Goal: Transaction & Acquisition: Purchase product/service

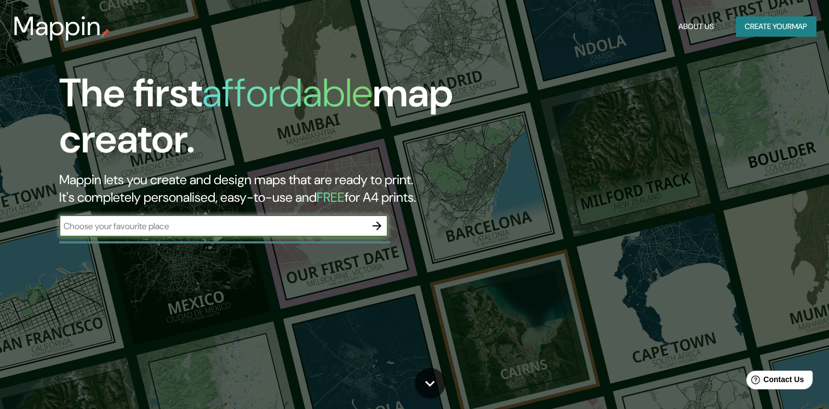
click at [378, 225] on icon "button" at bounding box center [376, 225] width 13 height 13
type input "[GEOGRAPHIC_DATA]"
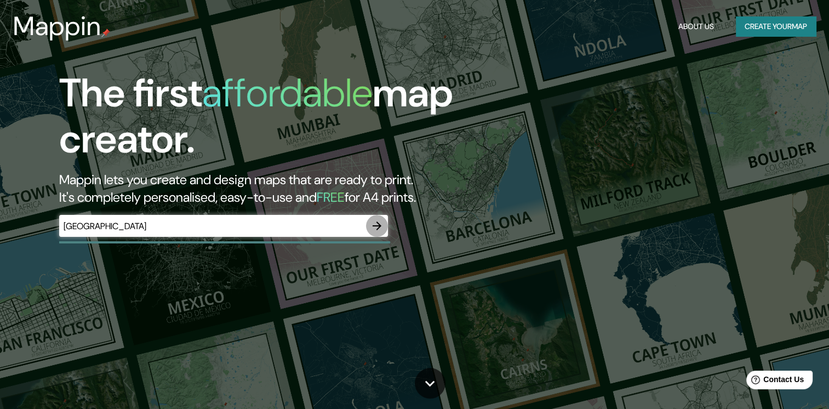
click at [378, 224] on icon "button" at bounding box center [377, 225] width 9 height 9
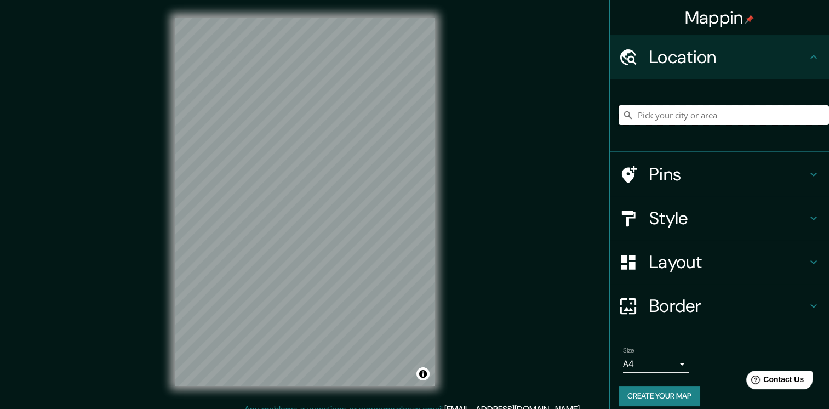
click at [710, 114] on input "Pick your city or area" at bounding box center [724, 115] width 210 height 20
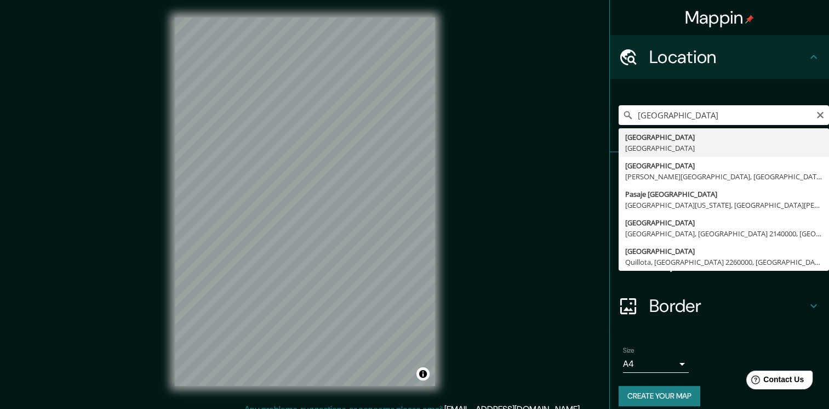
type input "[GEOGRAPHIC_DATA], [GEOGRAPHIC_DATA]"
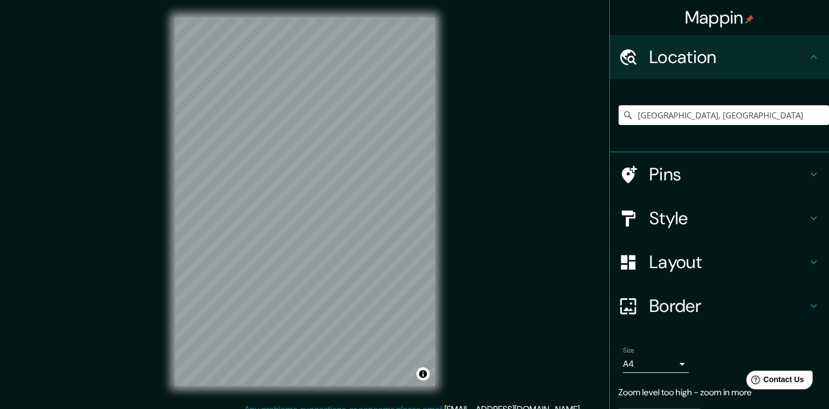
click at [807, 170] on icon at bounding box center [813, 174] width 13 height 13
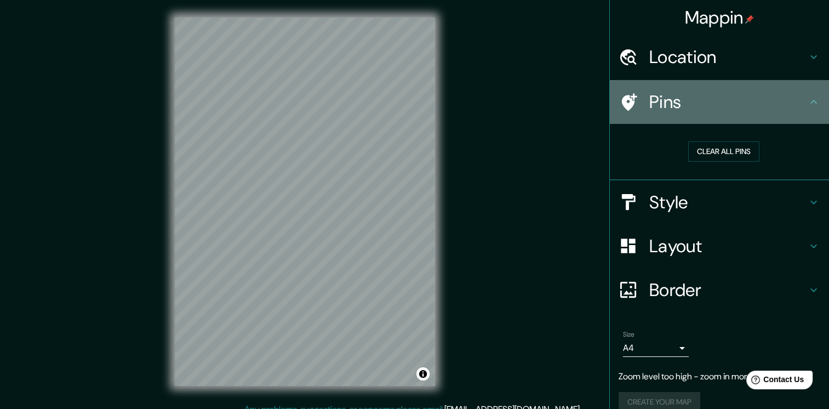
click at [622, 98] on icon at bounding box center [629, 102] width 15 height 18
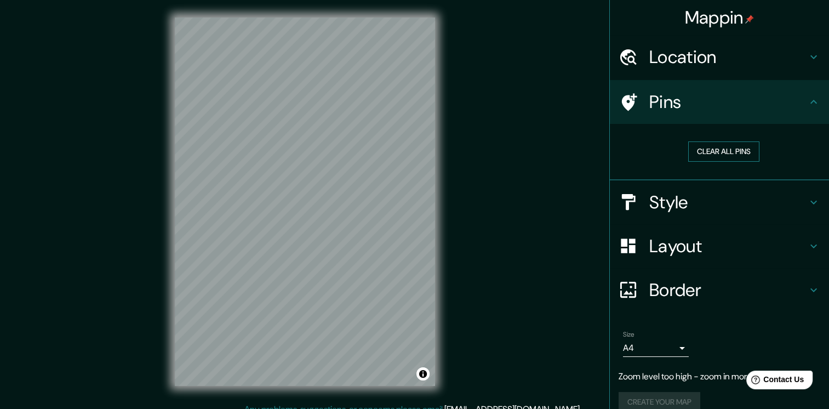
click at [708, 150] on button "Clear all pins" at bounding box center [723, 151] width 71 height 20
click at [807, 61] on icon at bounding box center [813, 56] width 13 height 13
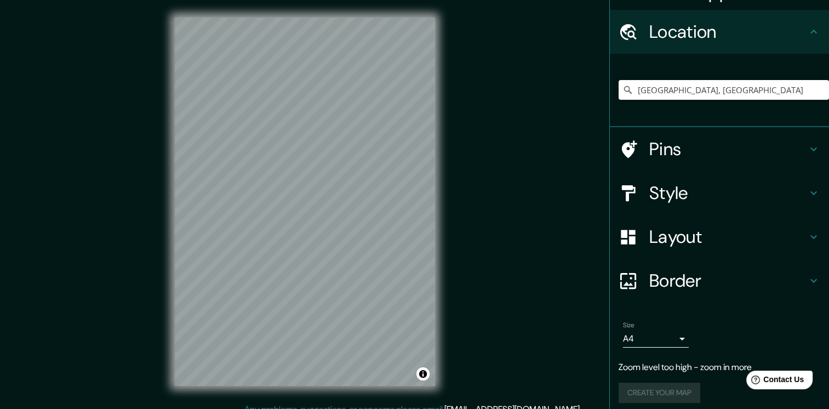
scroll to position [26, 0]
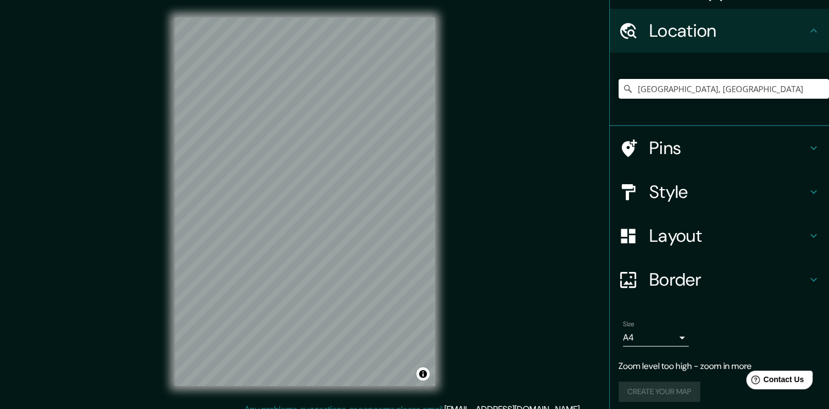
click at [716, 187] on h4 "Style" at bounding box center [728, 192] width 158 height 22
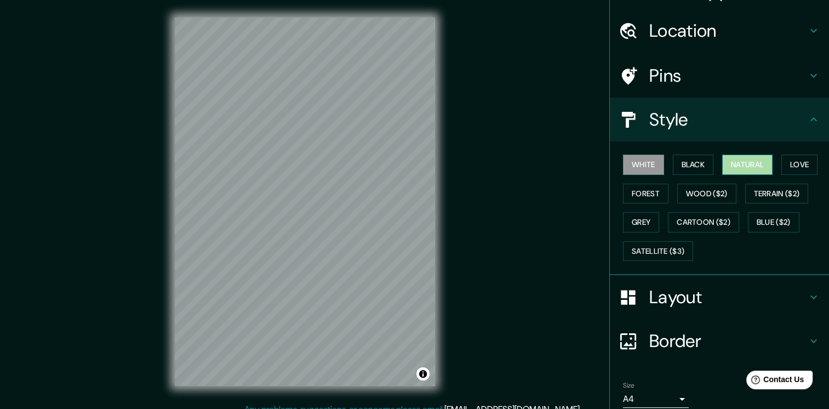
click at [739, 161] on button "Natural" at bounding box center [747, 165] width 50 height 20
click at [642, 191] on button "Forest" at bounding box center [645, 194] width 45 height 20
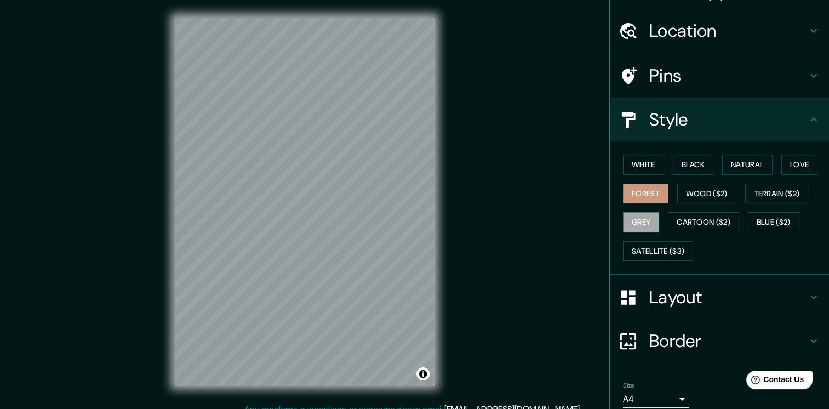
click at [638, 222] on button "Grey" at bounding box center [641, 222] width 36 height 20
click at [638, 162] on button "White" at bounding box center [643, 165] width 41 height 20
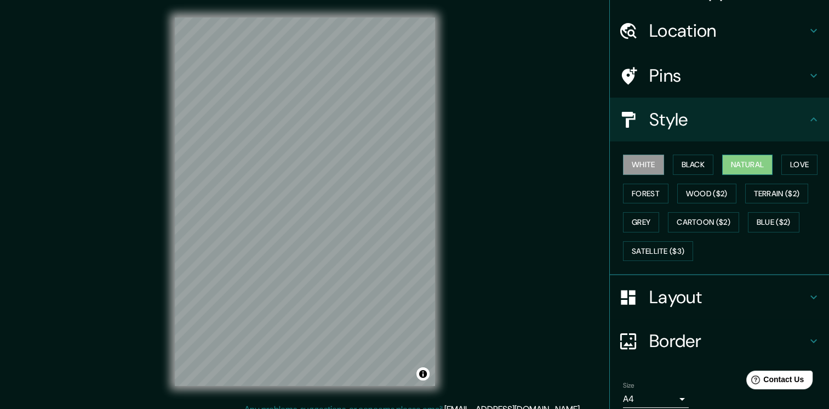
click at [735, 170] on button "Natural" at bounding box center [747, 165] width 50 height 20
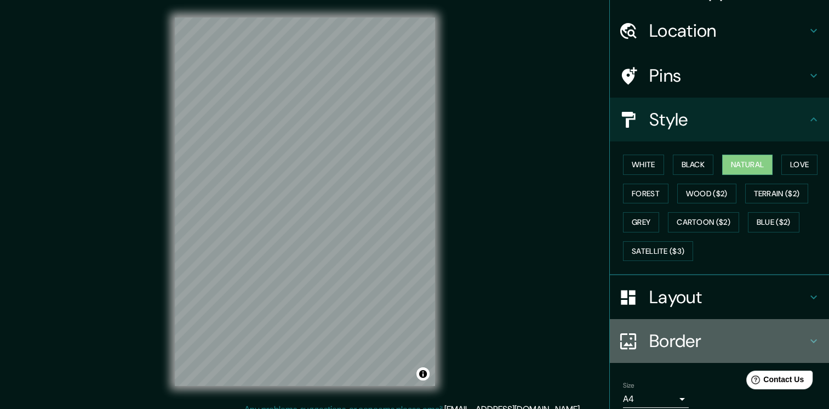
click at [738, 334] on h4 "Border" at bounding box center [728, 341] width 158 height 22
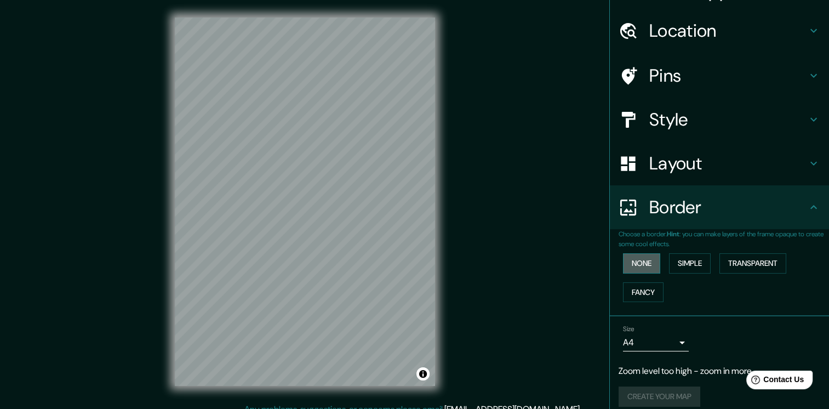
click at [640, 259] on button "None" at bounding box center [641, 263] width 37 height 20
click at [687, 260] on button "Simple" at bounding box center [690, 263] width 42 height 20
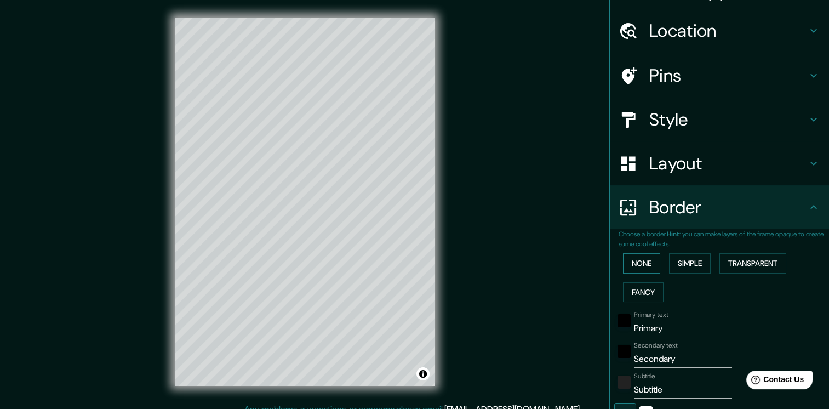
click at [638, 258] on button "None" at bounding box center [641, 263] width 37 height 20
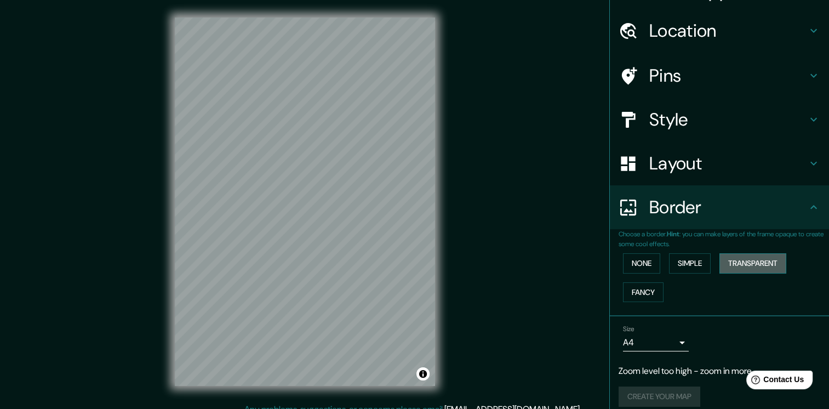
click at [733, 262] on button "Transparent" at bounding box center [752, 263] width 67 height 20
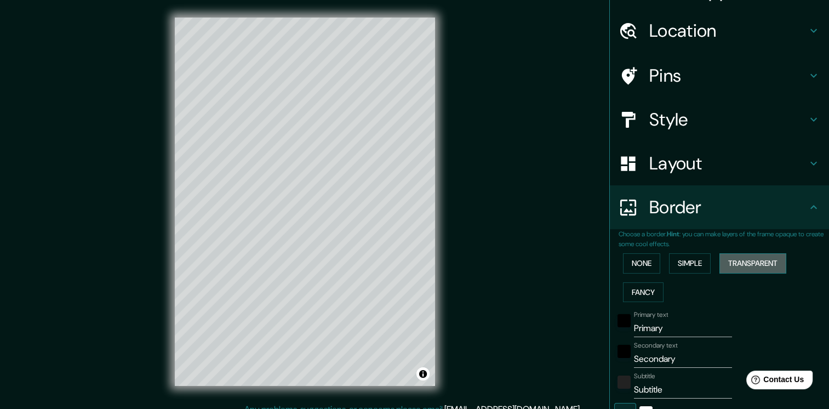
click at [733, 262] on button "Transparent" at bounding box center [752, 263] width 67 height 20
click at [684, 160] on h4 "Layout" at bounding box center [728, 163] width 158 height 22
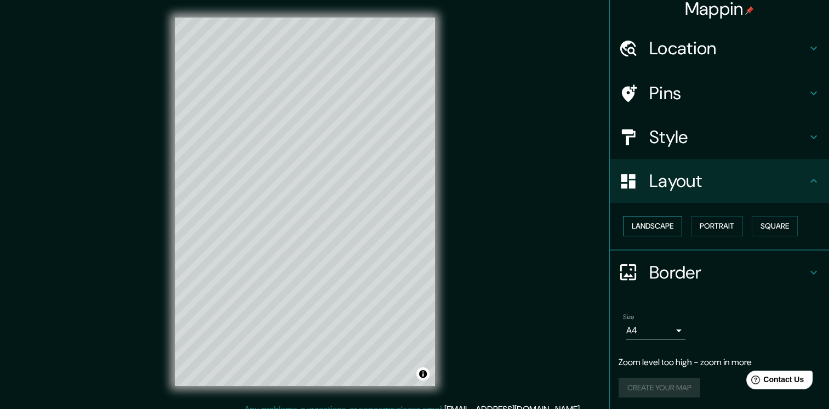
click at [658, 218] on button "Landscape" at bounding box center [652, 226] width 59 height 20
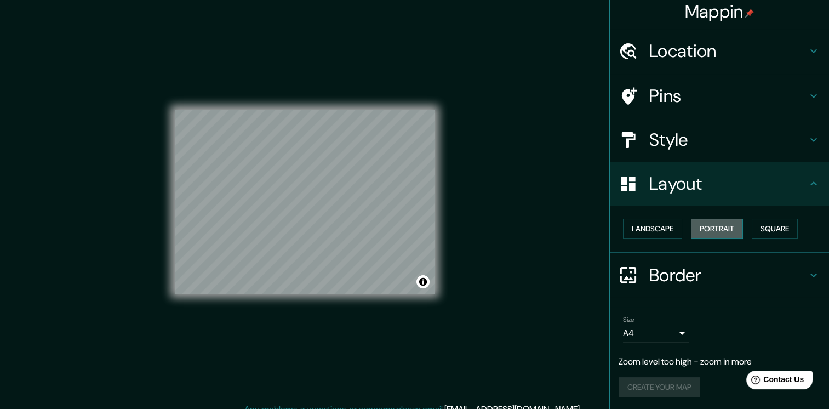
click at [698, 225] on button "Portrait" at bounding box center [717, 229] width 52 height 20
